Goal: Check status: Check status

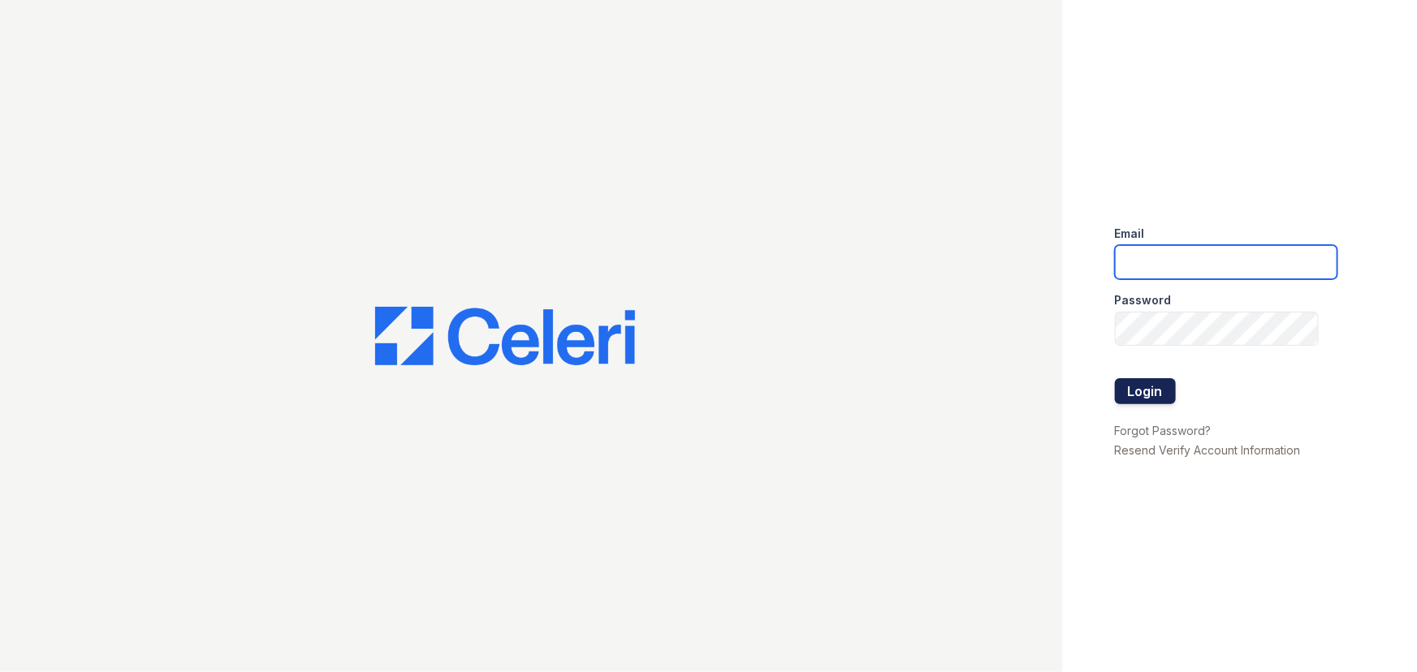
type input "[EMAIL_ADDRESS][DOMAIN_NAME]"
click at [1151, 399] on button "Login" at bounding box center [1145, 391] width 61 height 26
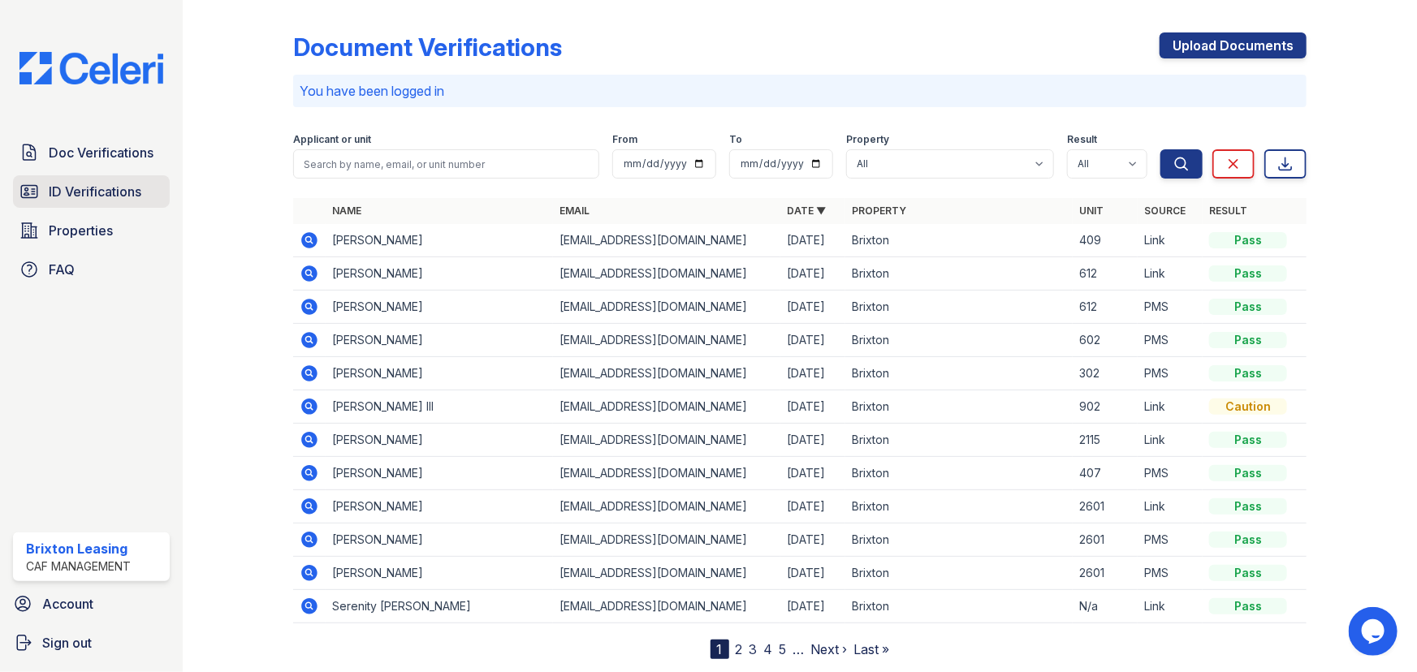
click at [103, 182] on span "ID Verifications" at bounding box center [95, 191] width 93 height 19
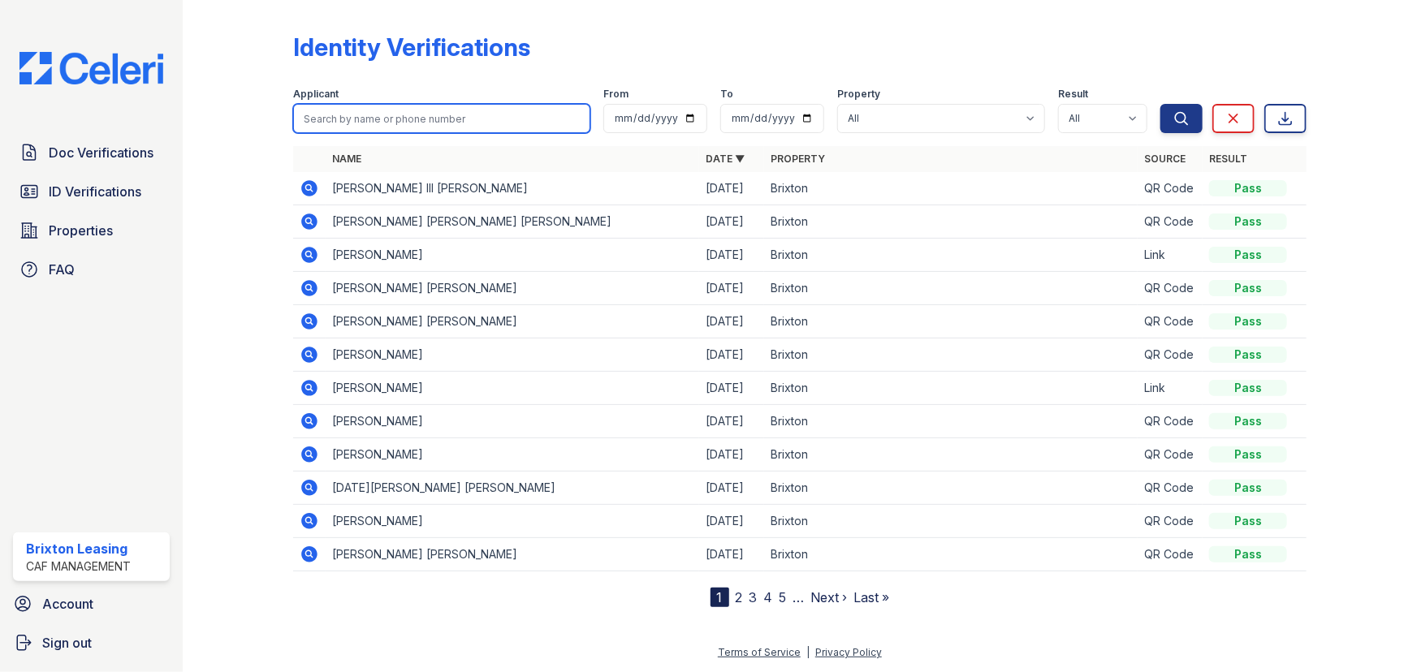
click at [347, 127] on input "search" at bounding box center [441, 118] width 297 height 29
type input "elizabeth"
click at [1160, 104] on button "Search" at bounding box center [1181, 118] width 42 height 29
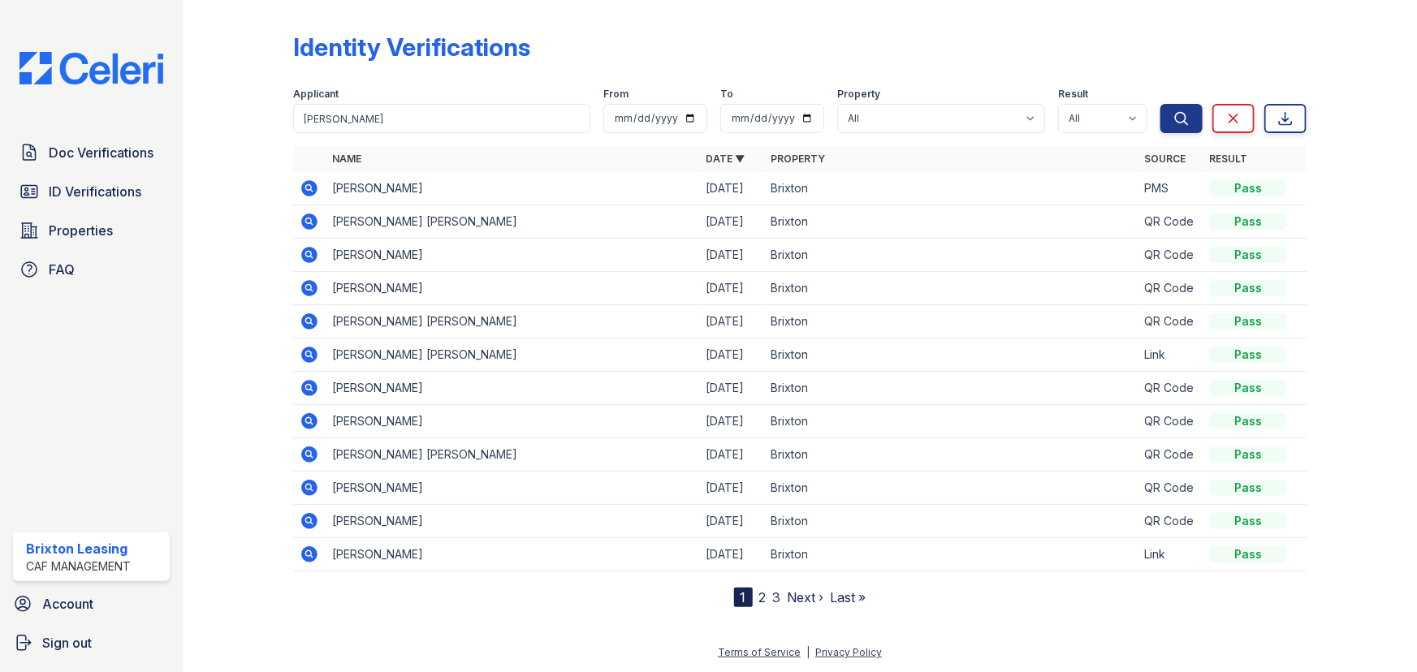
click at [309, 196] on icon at bounding box center [309, 188] width 19 height 19
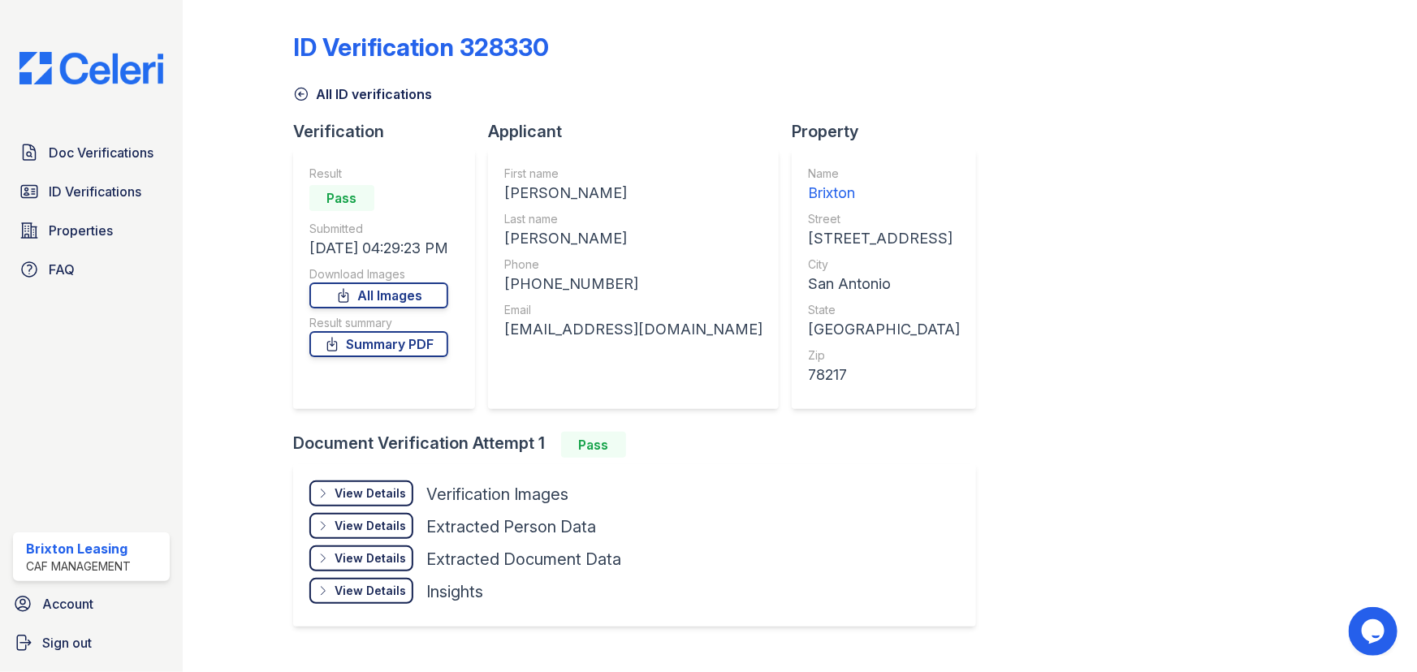
click at [378, 491] on div "View Details" at bounding box center [370, 494] width 71 height 16
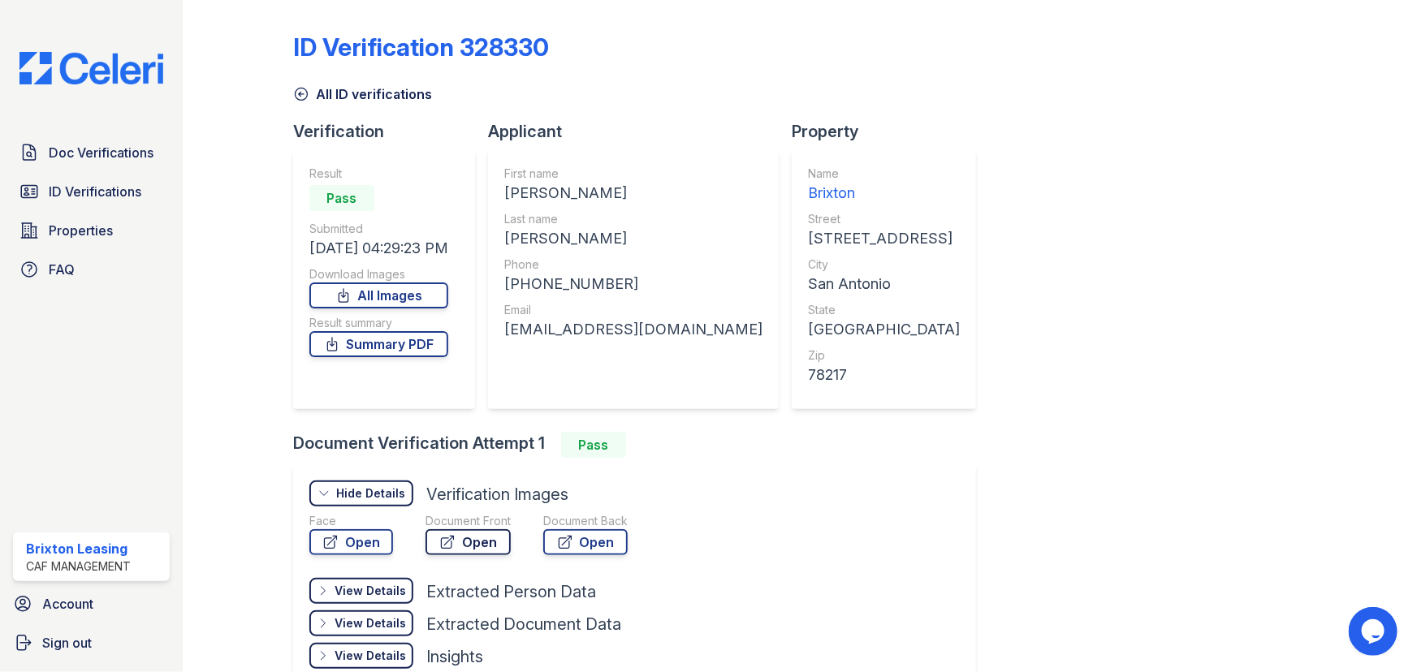
click at [472, 540] on link "Open" at bounding box center [467, 542] width 85 height 26
click at [433, 351] on link "Summary PDF" at bounding box center [378, 344] width 139 height 26
click at [435, 348] on link "Summary PDF" at bounding box center [378, 344] width 139 height 26
click at [108, 143] on span "Doc Verifications" at bounding box center [101, 152] width 105 height 19
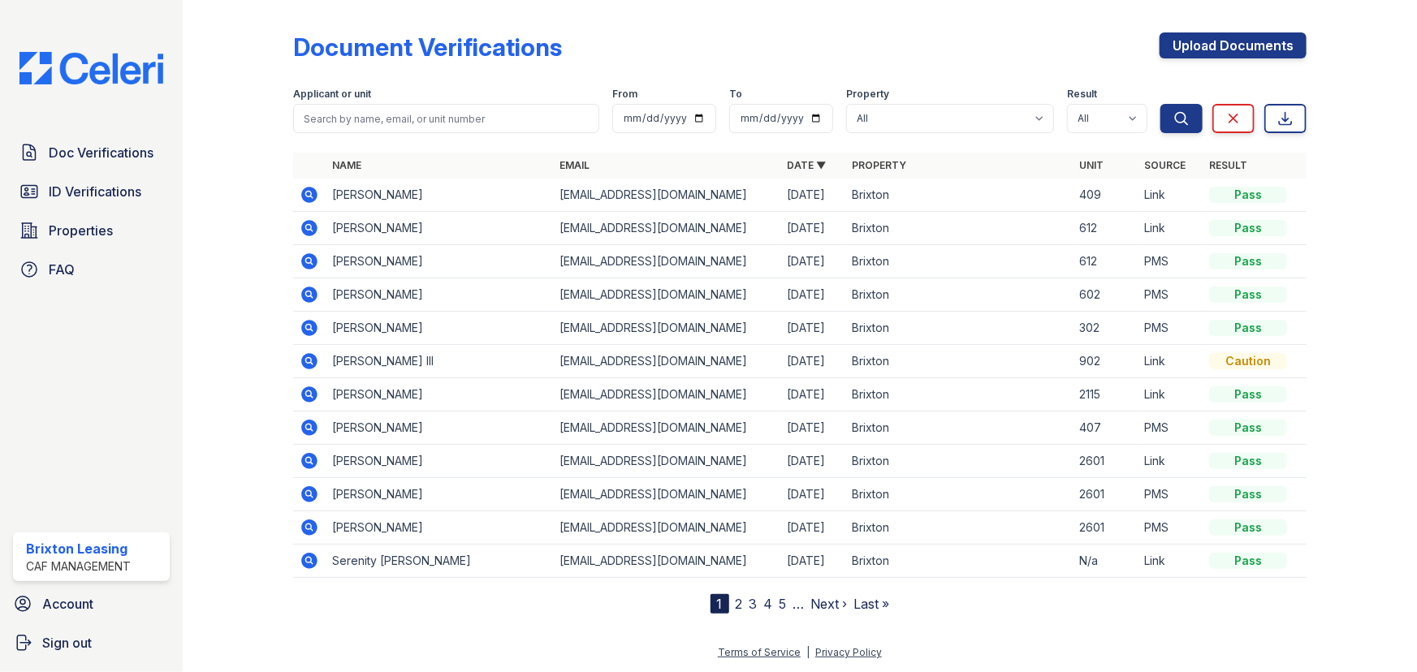
click at [311, 295] on icon at bounding box center [309, 295] width 16 height 16
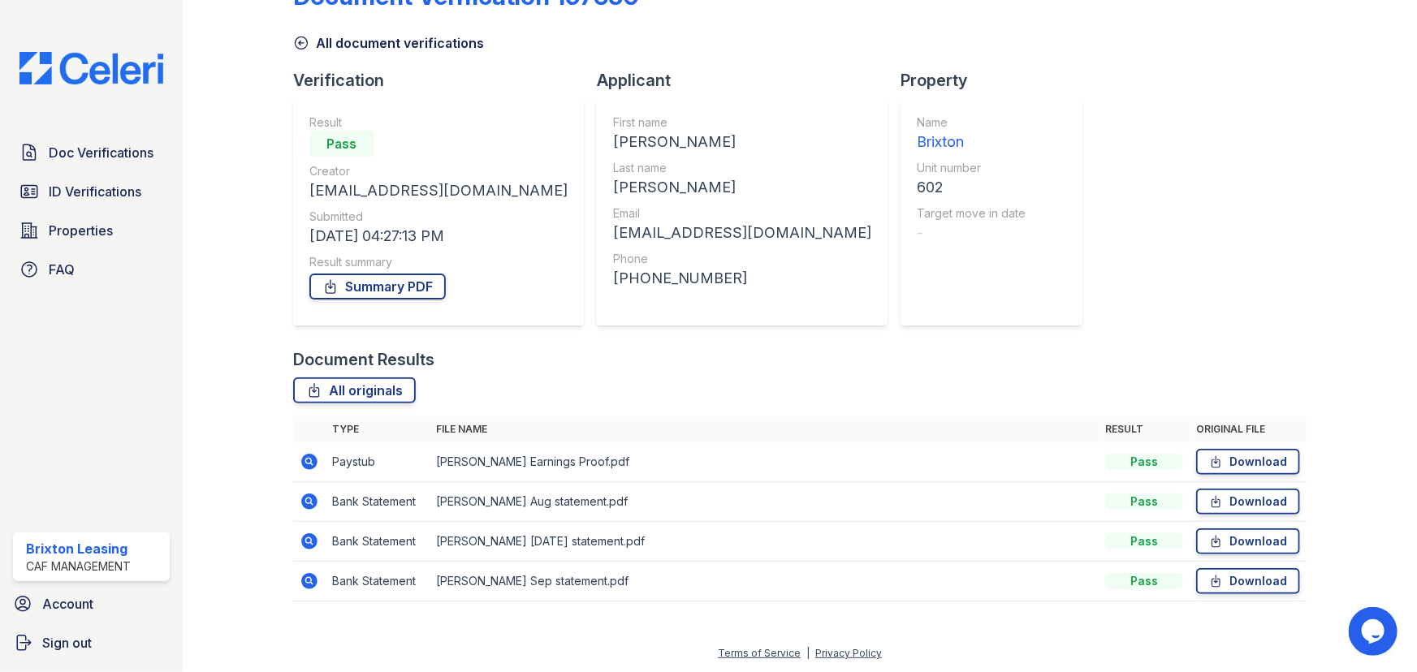
click at [306, 495] on icon at bounding box center [309, 502] width 16 height 16
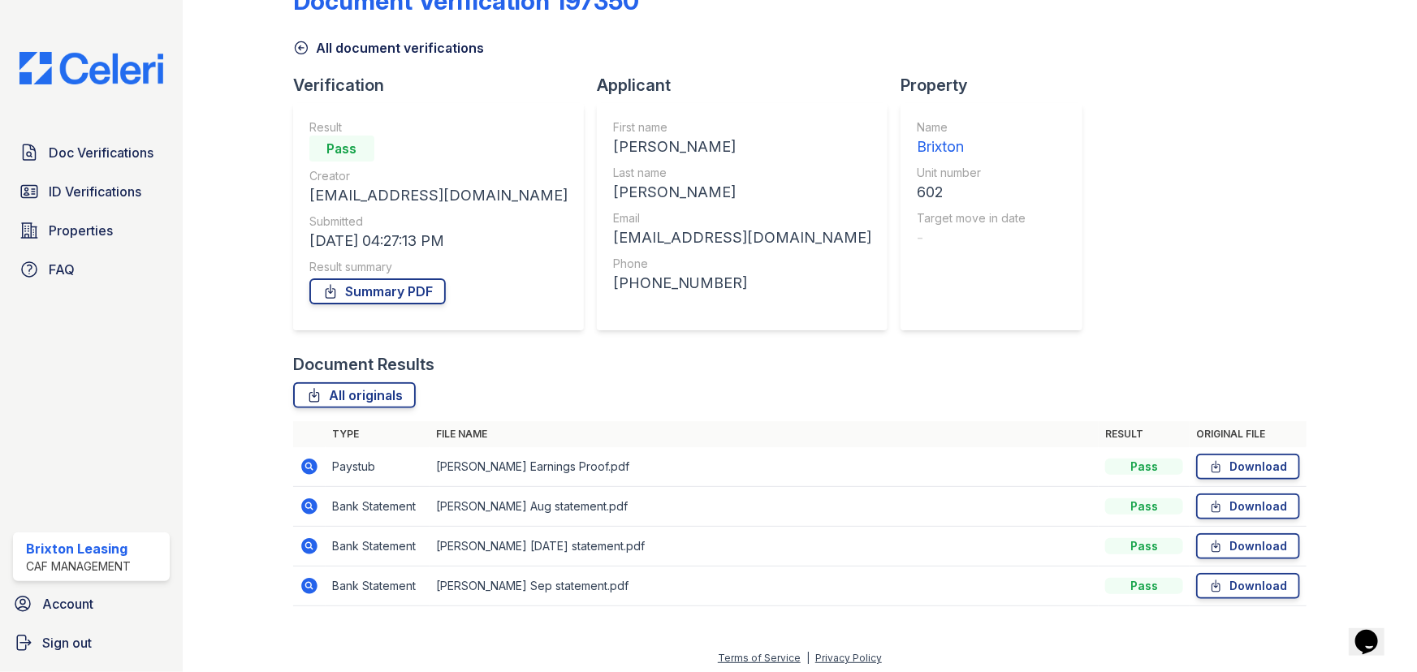
scroll to position [51, 0]
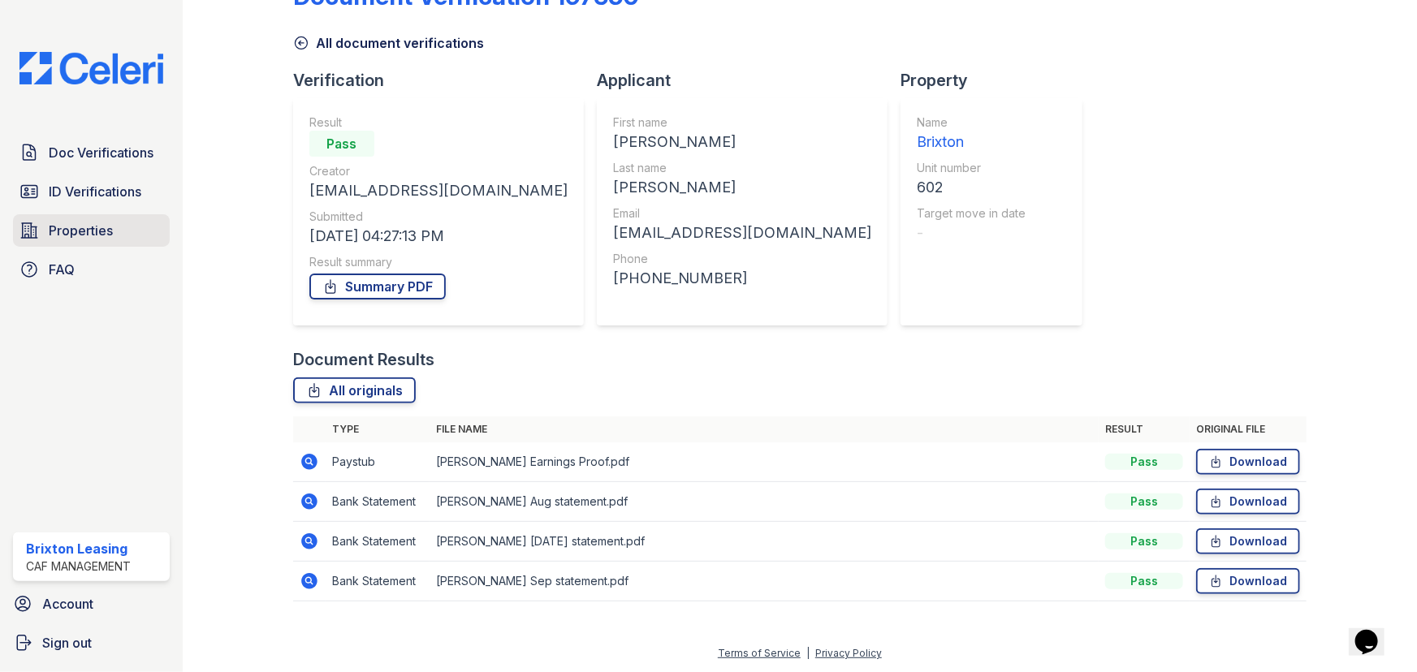
click at [100, 221] on span "Properties" at bounding box center [81, 230] width 64 height 19
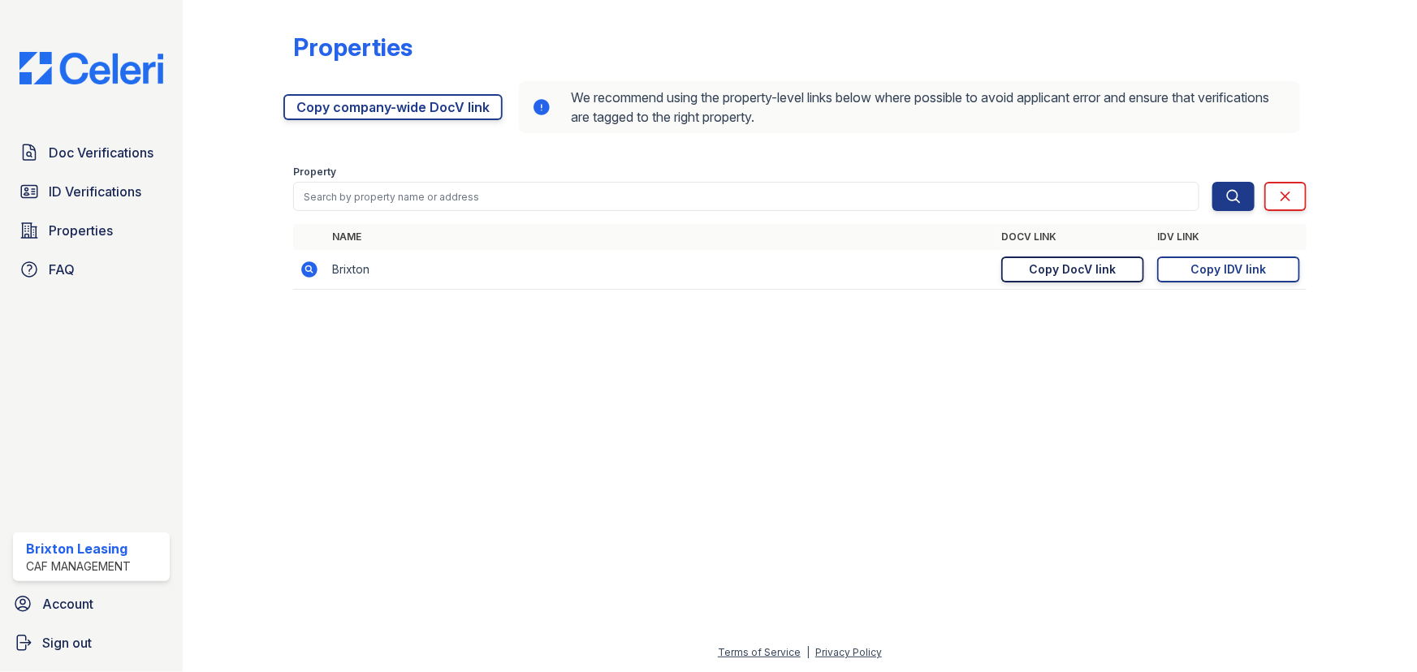
click at [1080, 269] on div "Copy DocV link" at bounding box center [1072, 269] width 87 height 16
click at [104, 153] on span "Doc Verifications" at bounding box center [101, 152] width 105 height 19
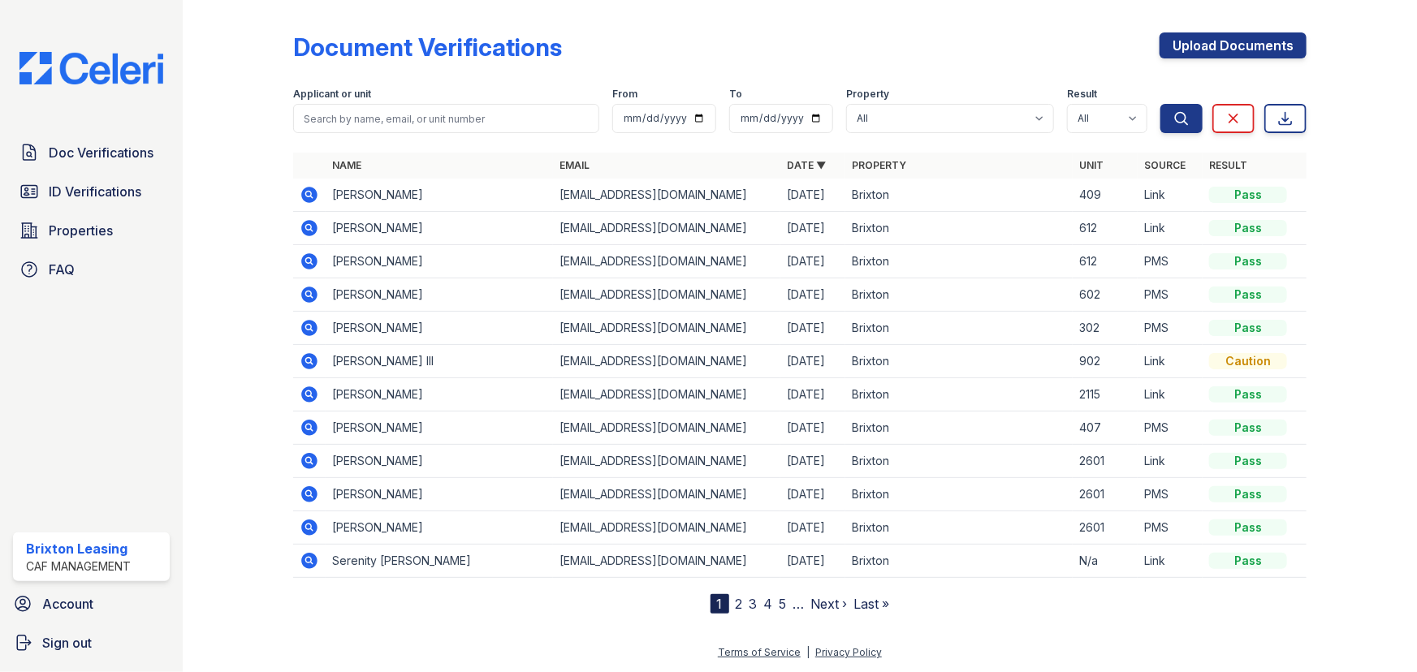
click at [300, 292] on icon at bounding box center [309, 294] width 19 height 19
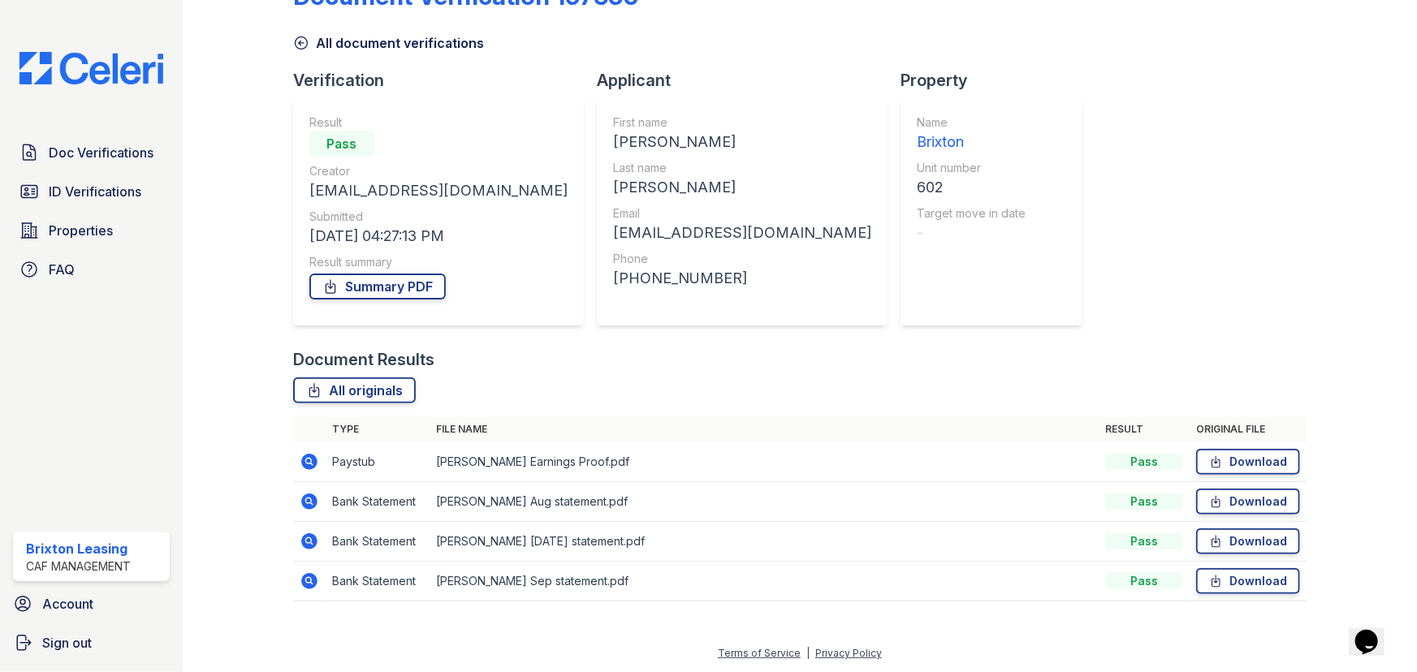
click at [309, 578] on icon at bounding box center [308, 580] width 4 height 4
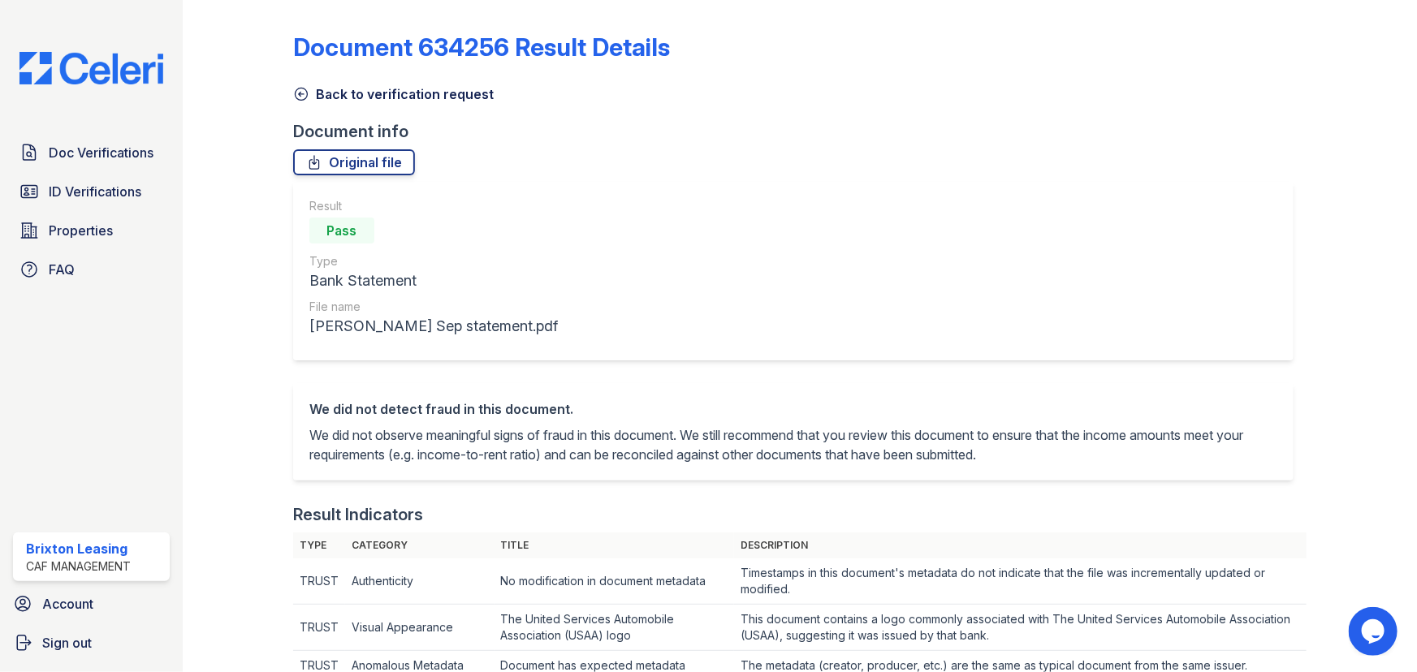
click at [296, 97] on icon at bounding box center [301, 94] width 16 height 16
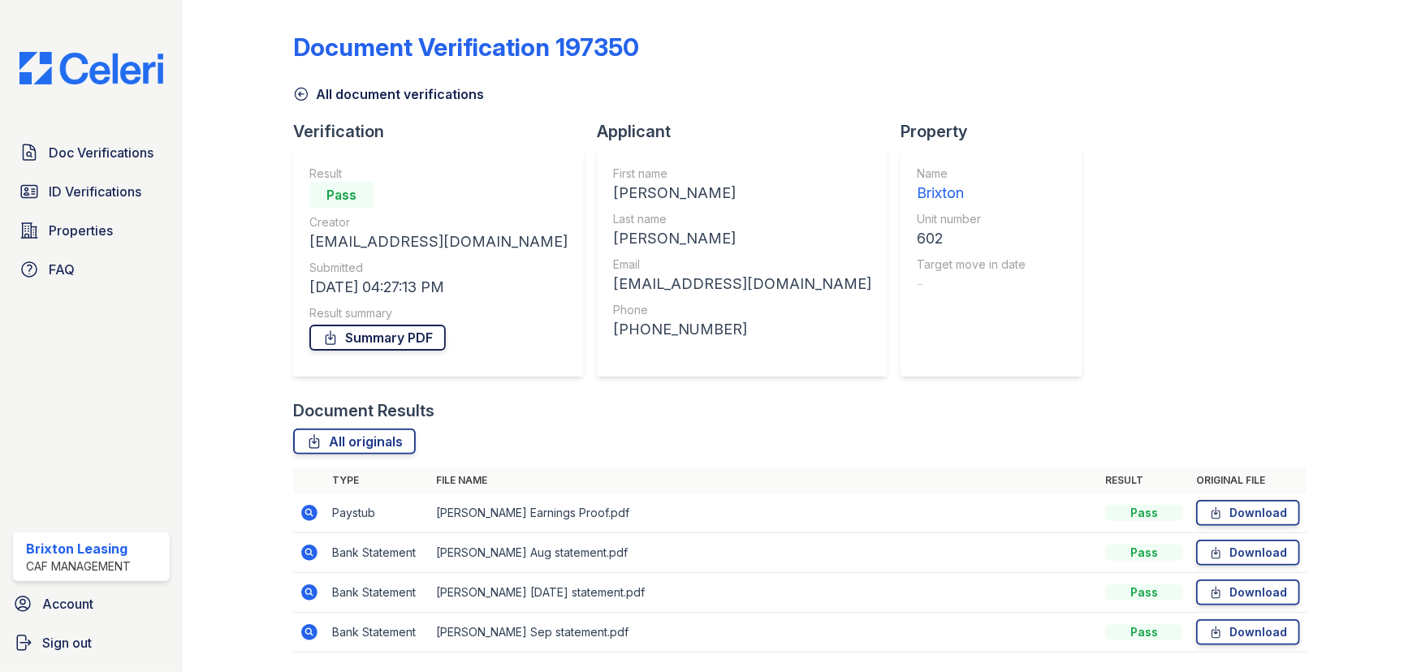
click at [407, 347] on link "Summary PDF" at bounding box center [377, 338] width 136 height 26
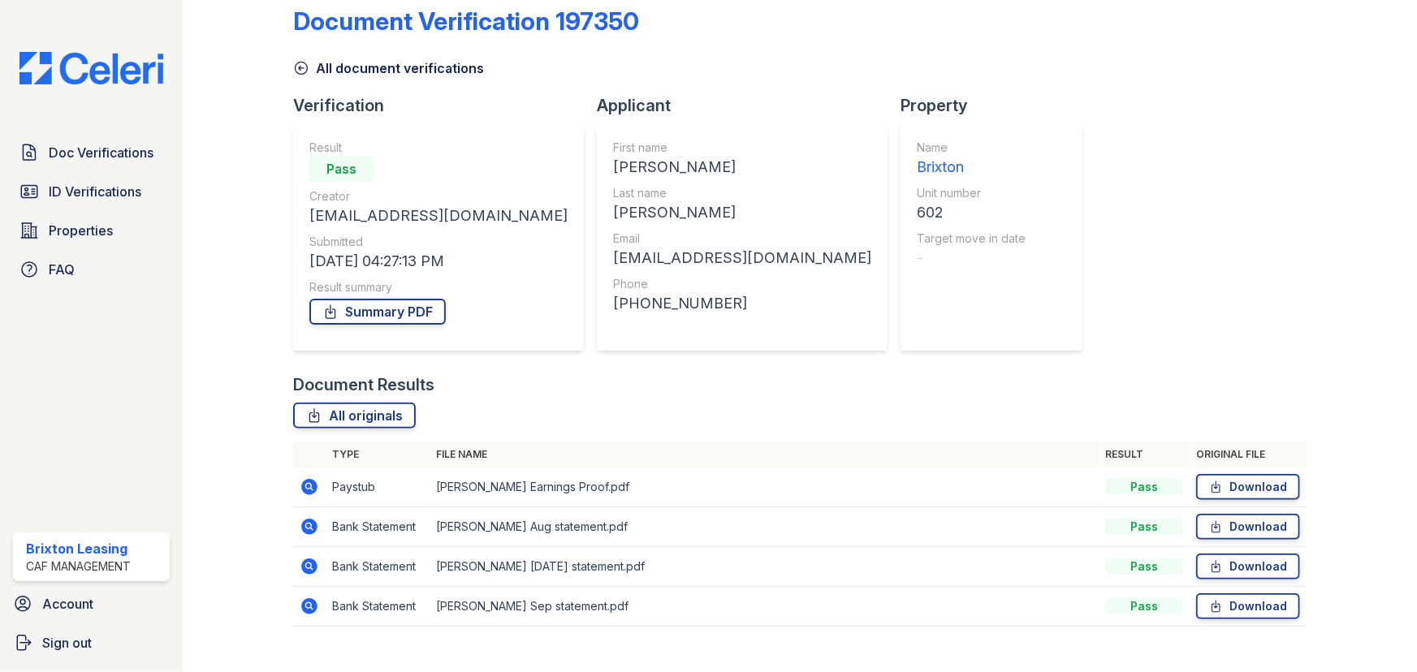
scroll to position [51, 0]
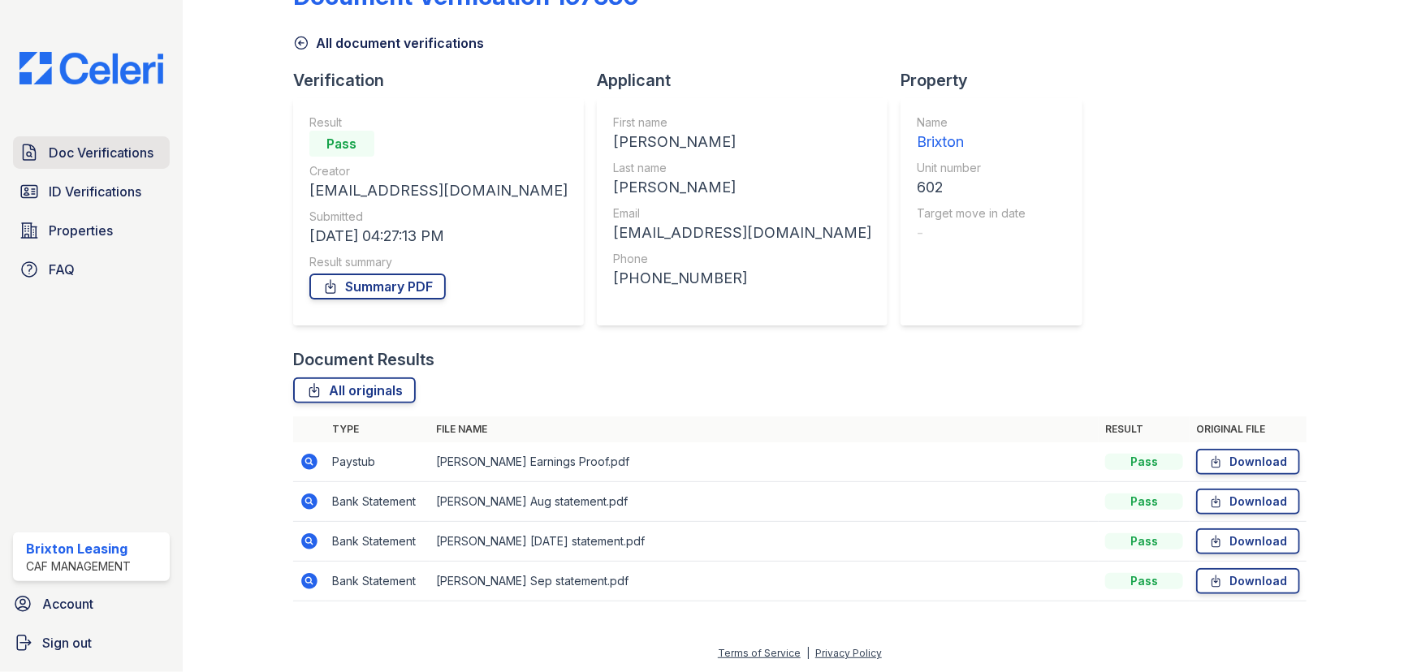
click at [104, 162] on link "Doc Verifications" at bounding box center [91, 152] width 157 height 32
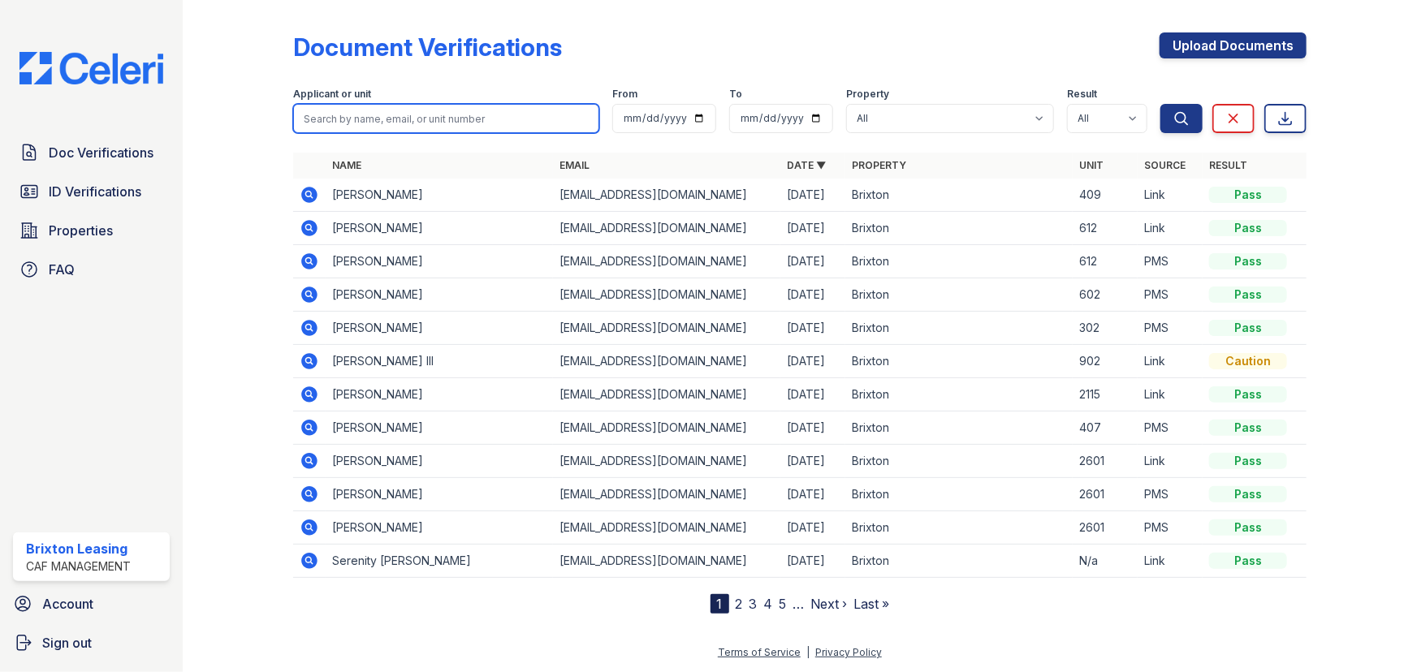
click at [380, 106] on input "search" at bounding box center [446, 118] width 306 height 29
type input "cemera"
click at [1160, 104] on button "Search" at bounding box center [1181, 118] width 42 height 29
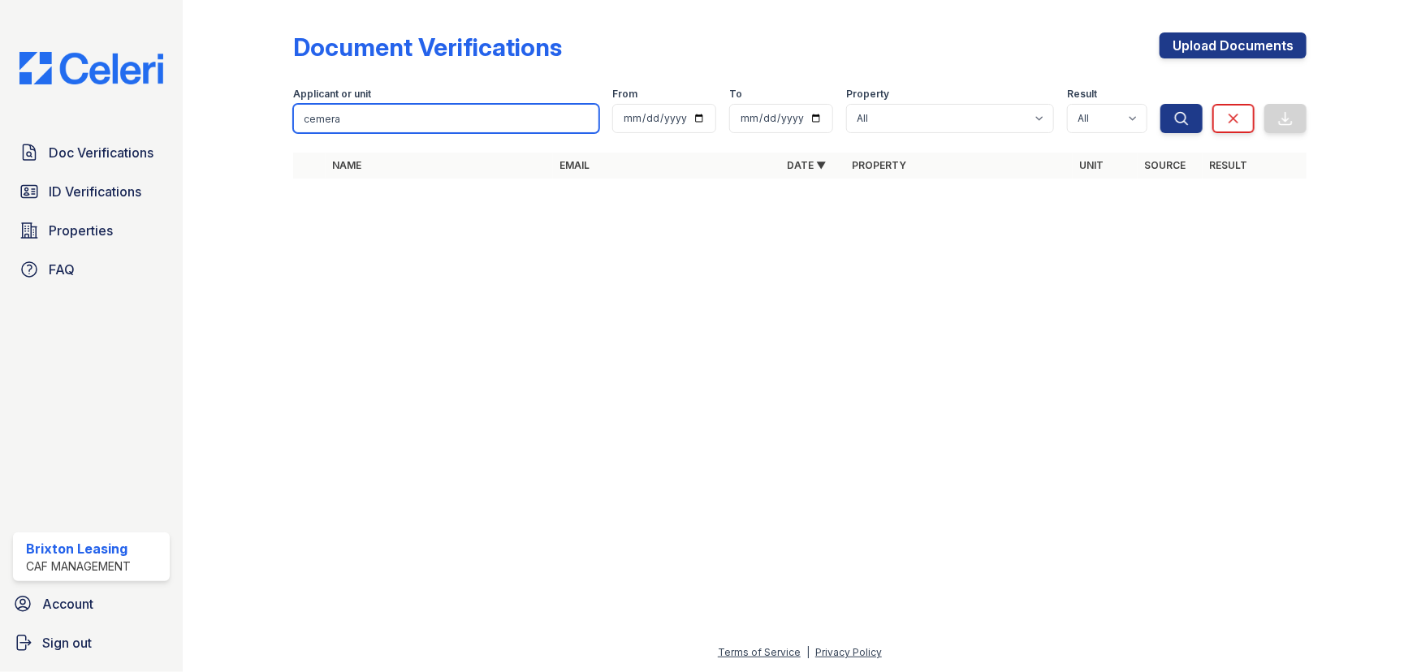
click at [315, 109] on input "cemera" at bounding box center [446, 118] width 306 height 29
click at [315, 107] on input "cemera" at bounding box center [446, 118] width 306 height 29
type input "[PERSON_NAME]"
click at [1160, 104] on button "Search" at bounding box center [1181, 118] width 42 height 29
